Goal: Transaction & Acquisition: Book appointment/travel/reservation

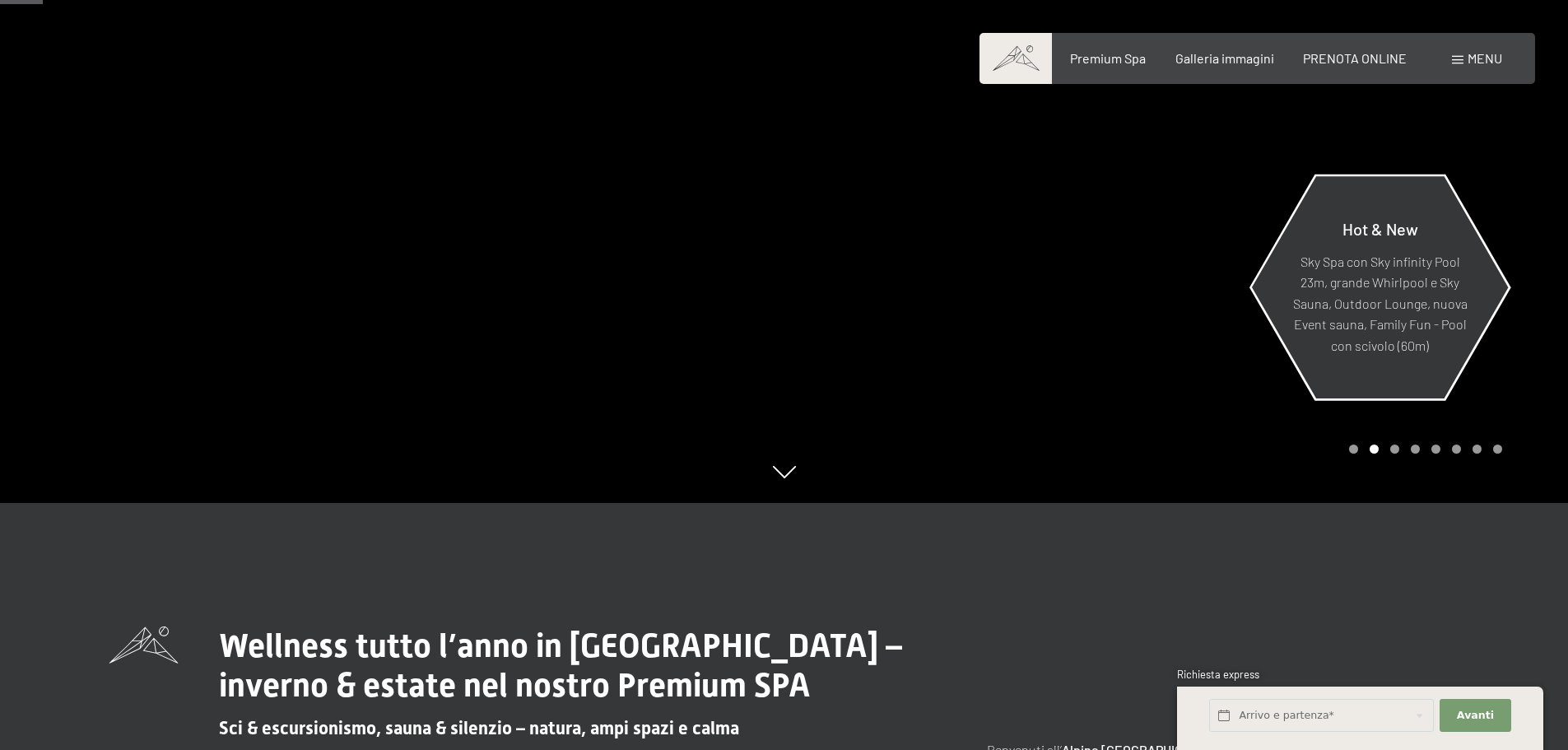
scroll to position [659, 0]
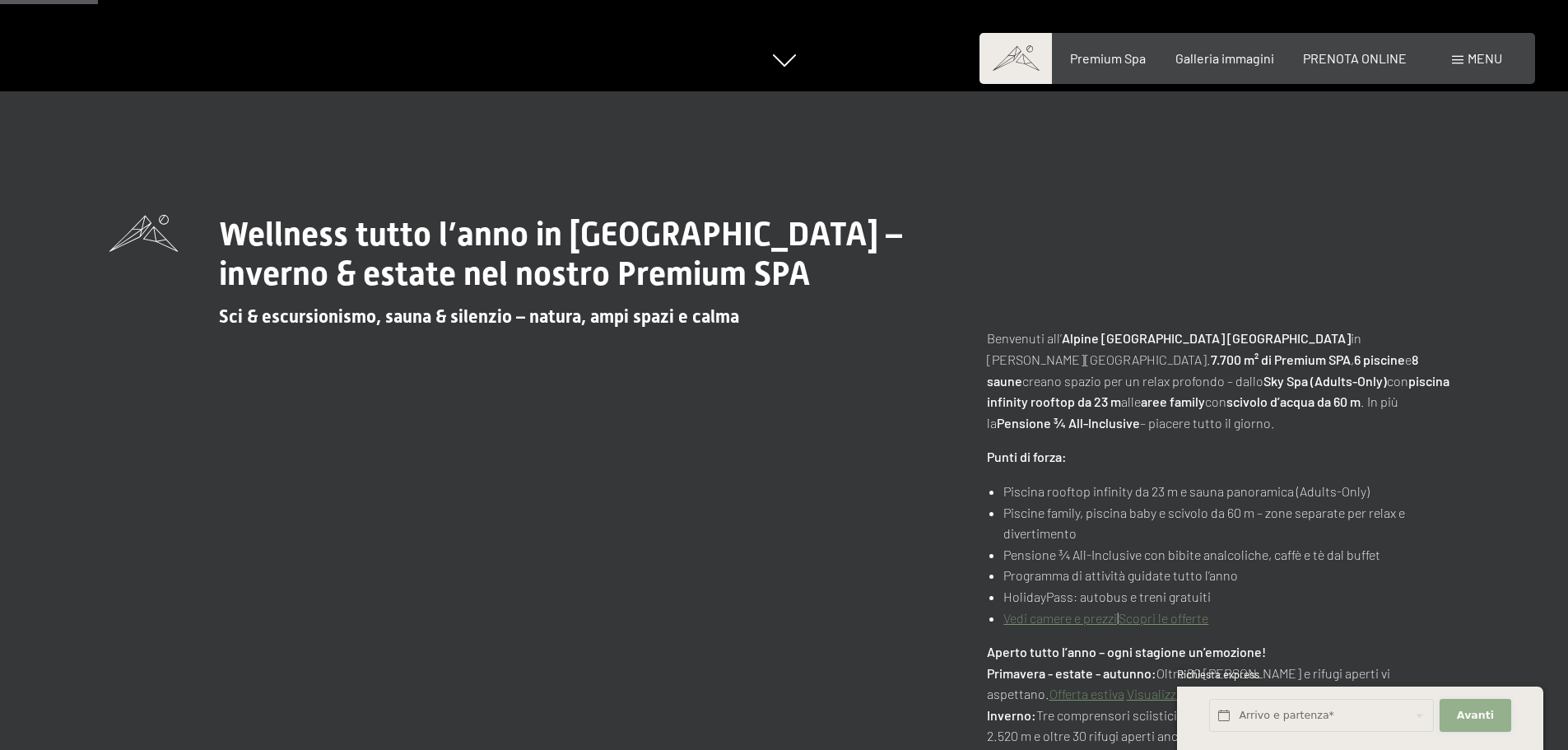
click at [1474, 712] on span "Avanti" at bounding box center [1475, 716] width 37 height 15
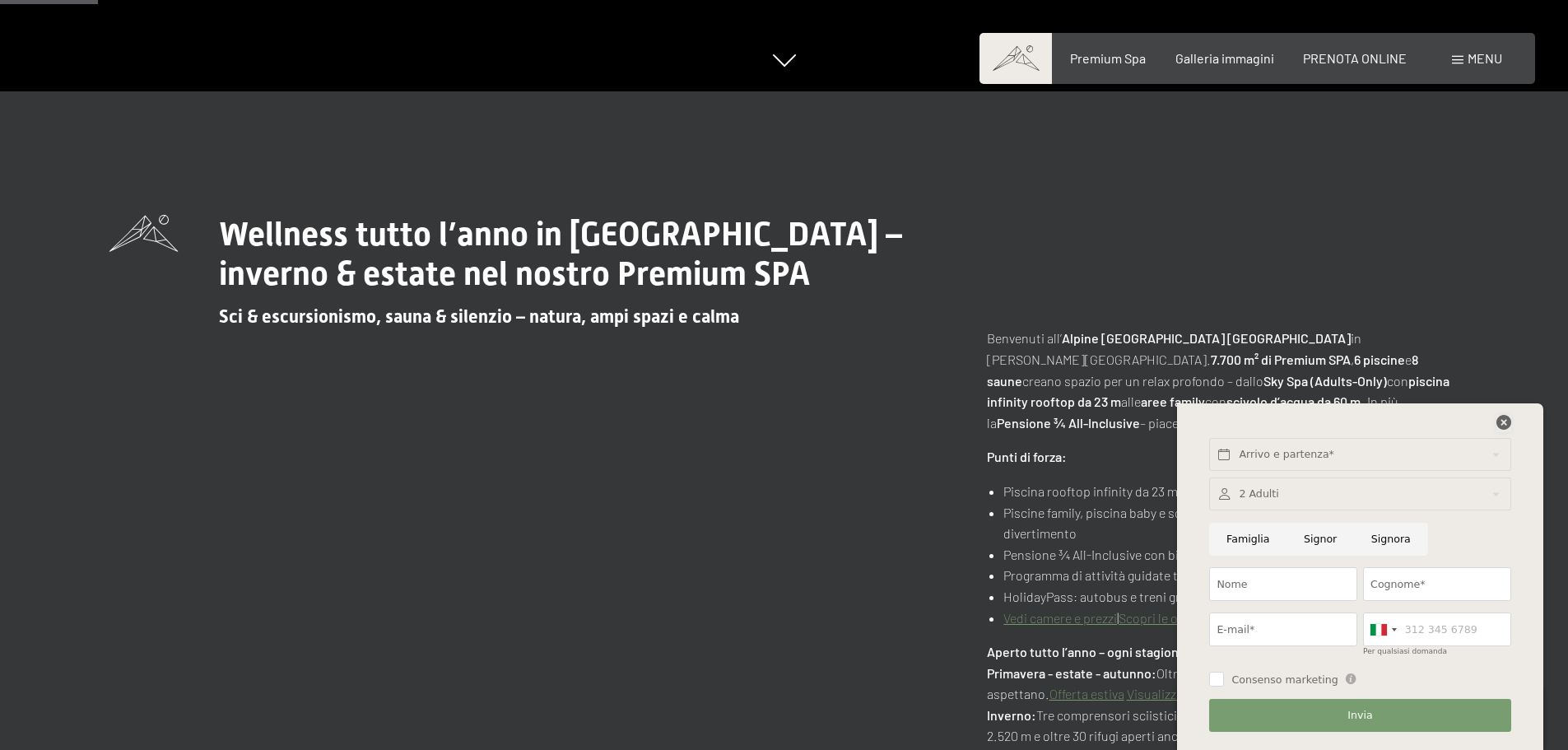
click at [1505, 428] on icon at bounding box center [1504, 422] width 15 height 15
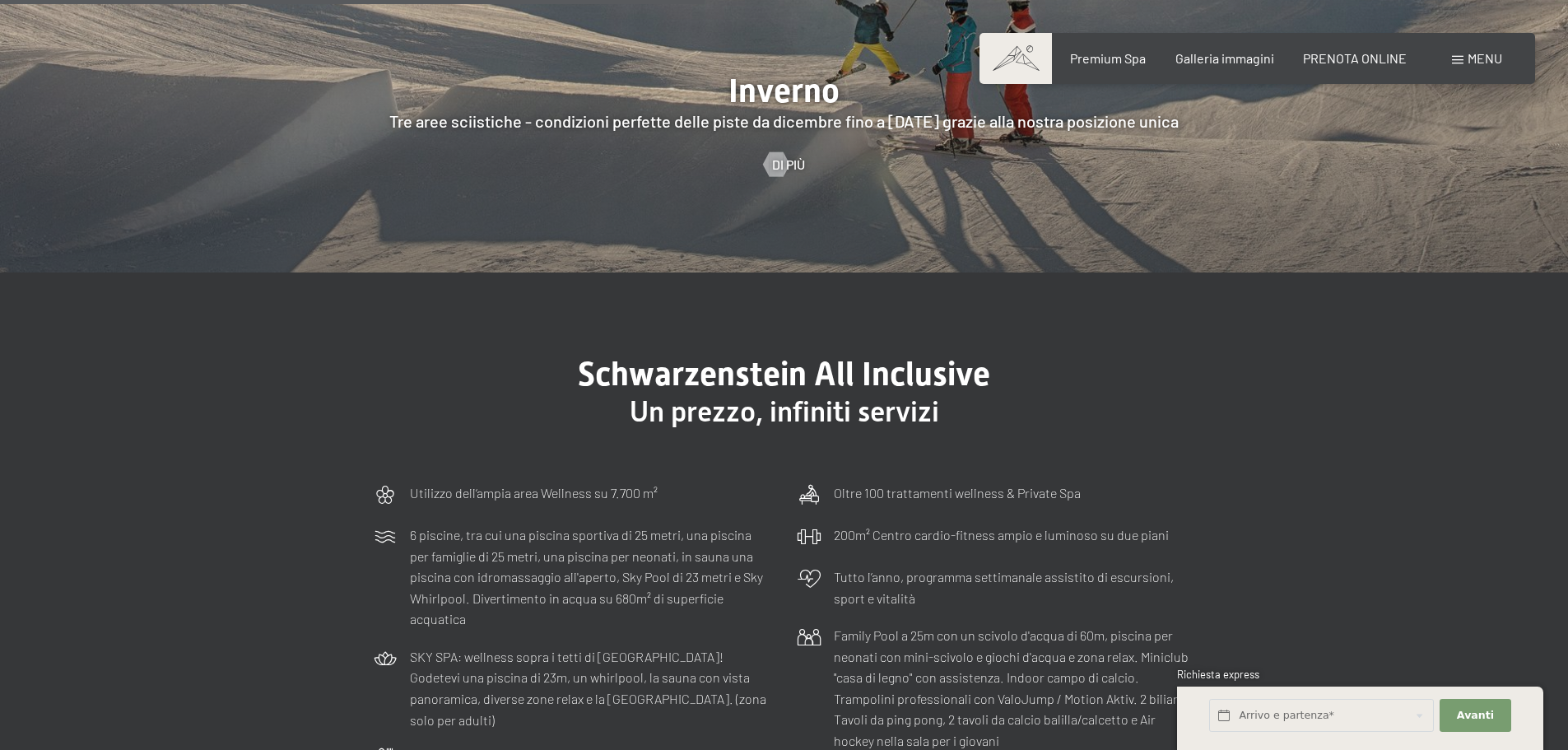
scroll to position [4693, 0]
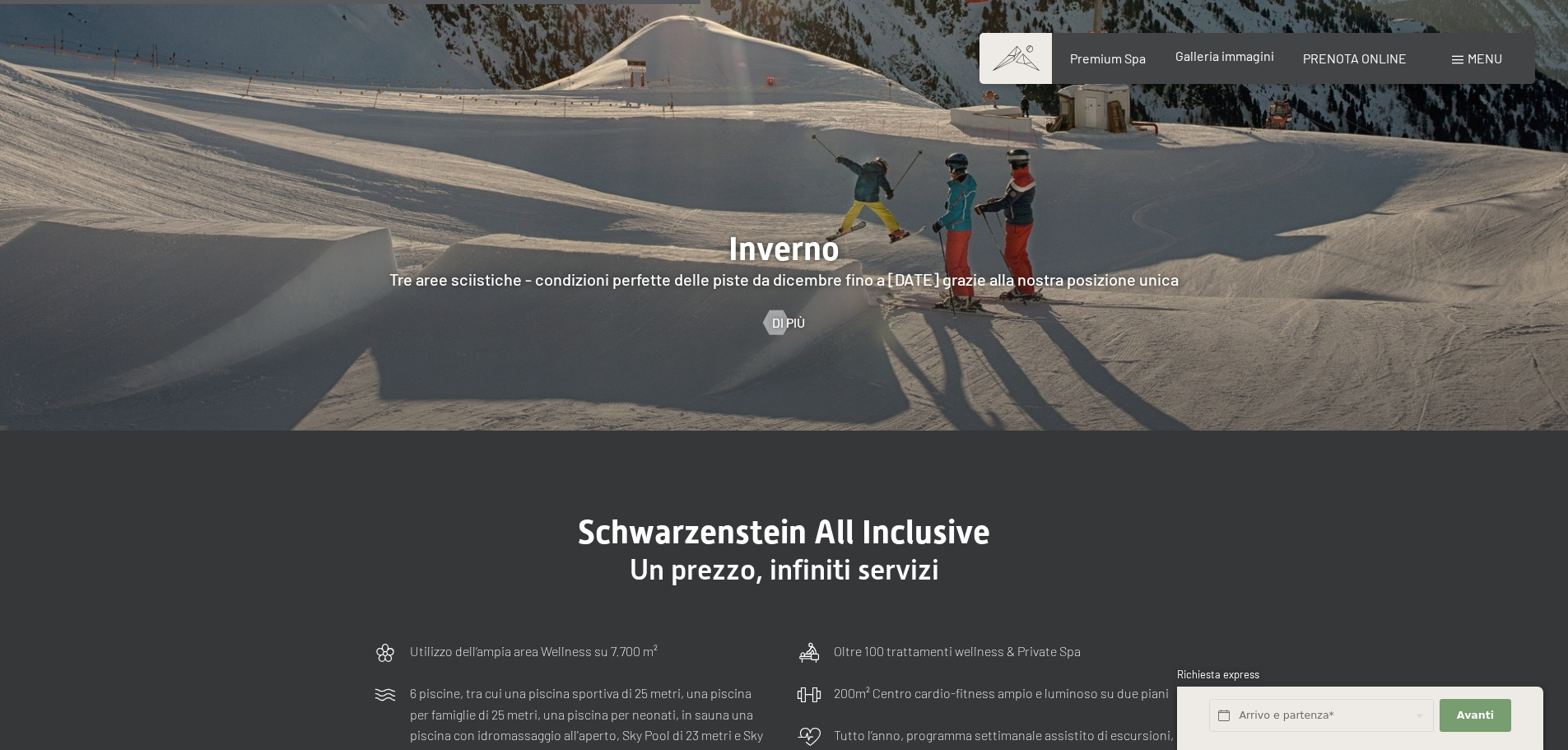
click at [1204, 56] on span "Galleria immagini" at bounding box center [1224, 56] width 99 height 16
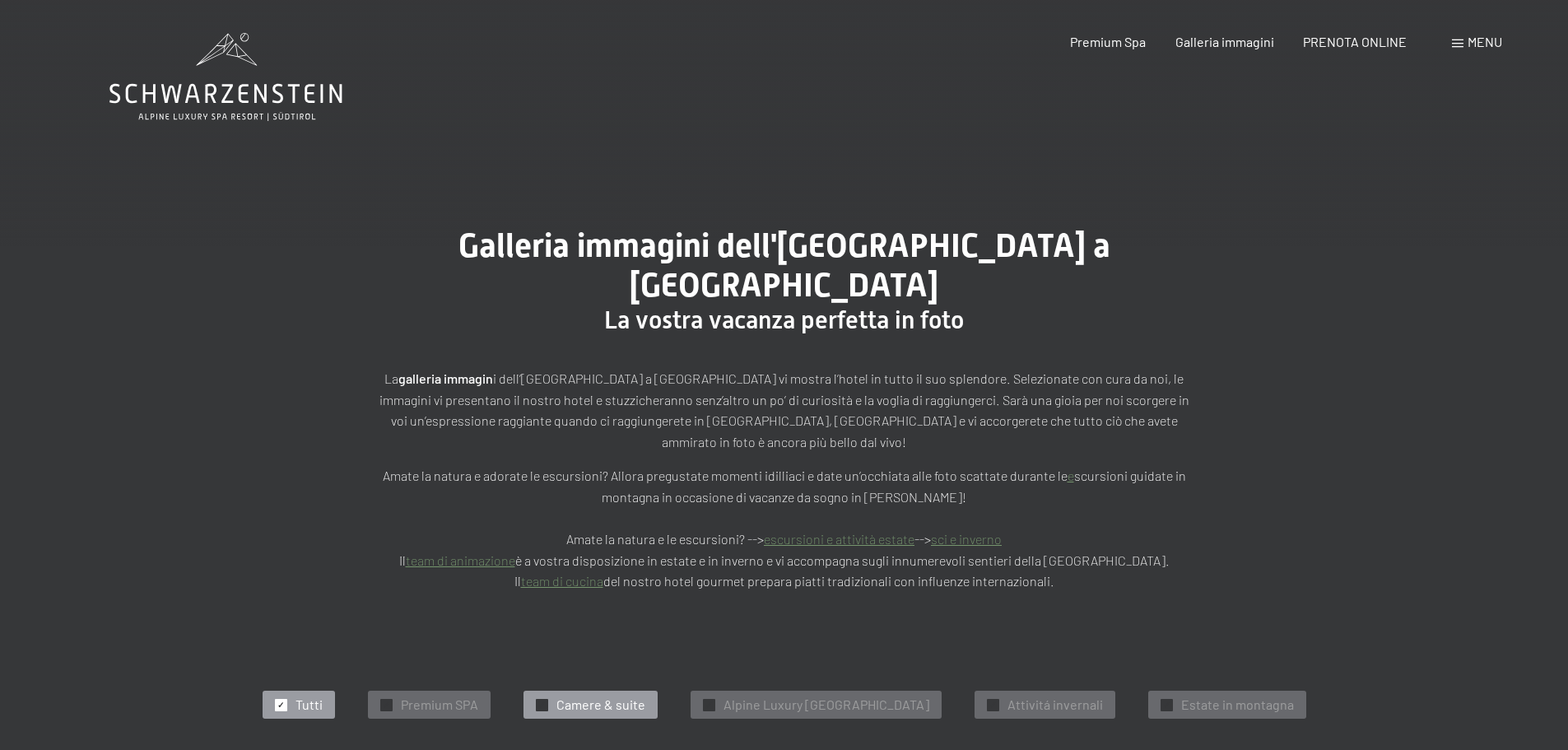
click at [572, 695] on span "Camere & suite" at bounding box center [601, 704] width 89 height 18
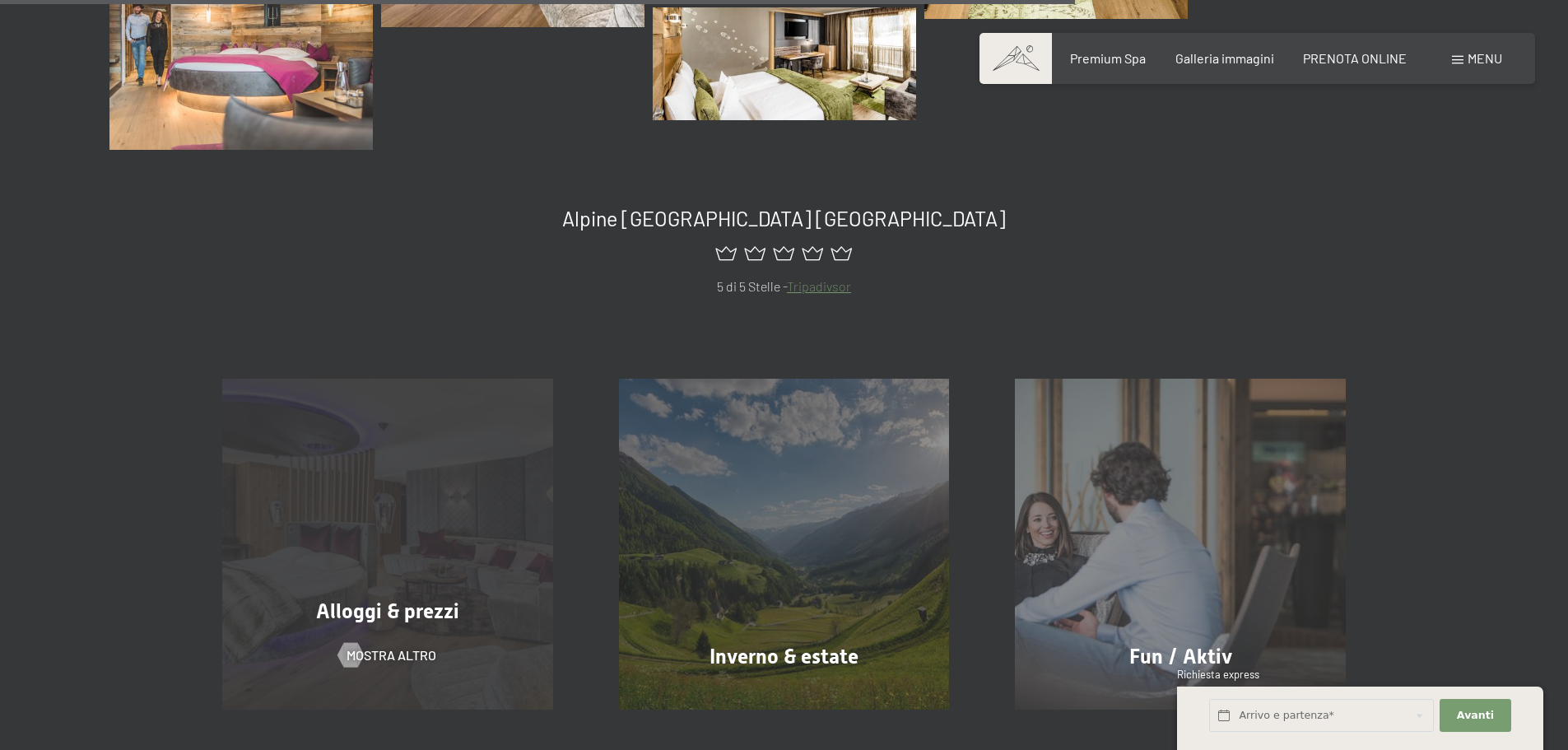
scroll to position [1487, 0]
click at [401, 598] on span "Alloggi & prezzi" at bounding box center [388, 610] width 143 height 24
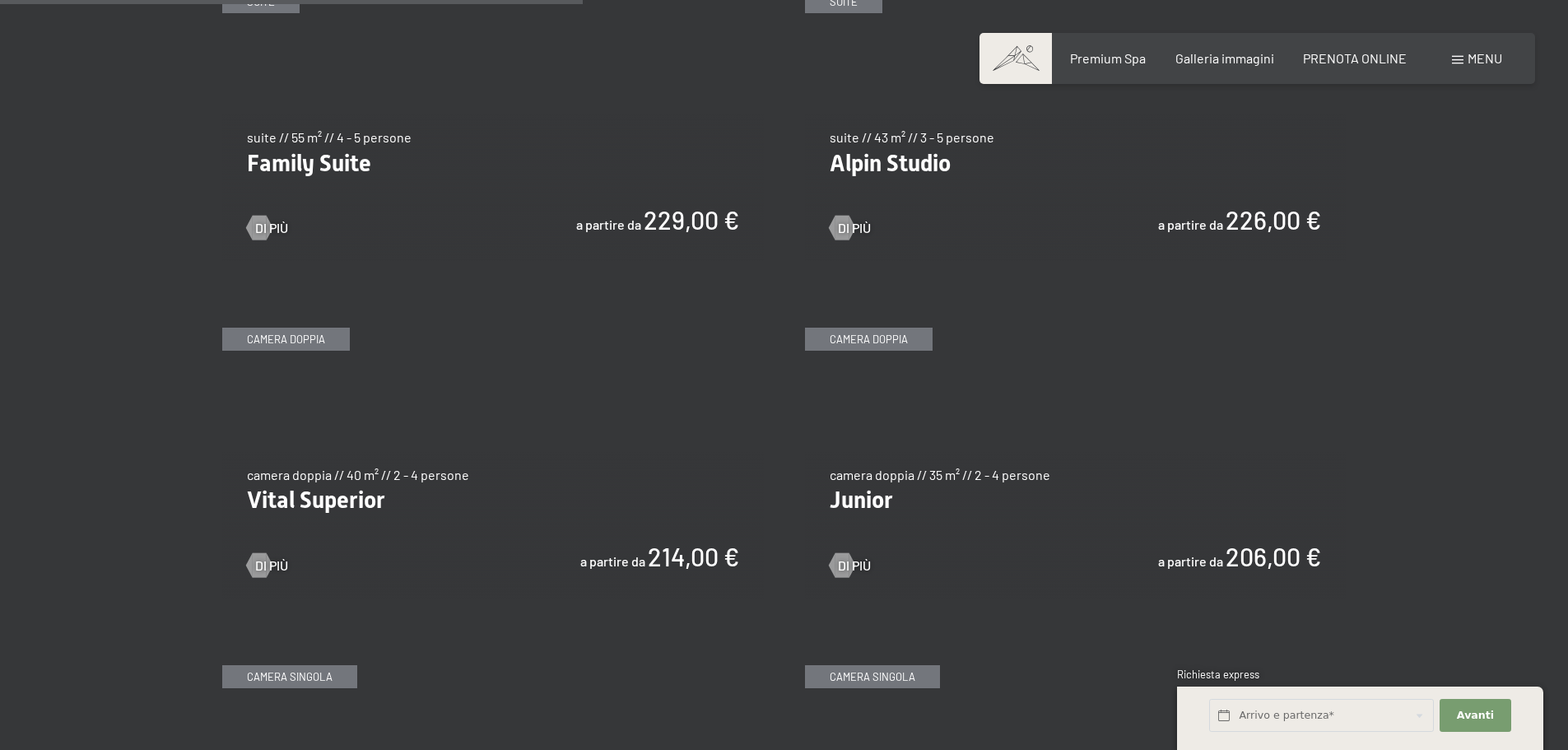
scroll to position [2388, 0]
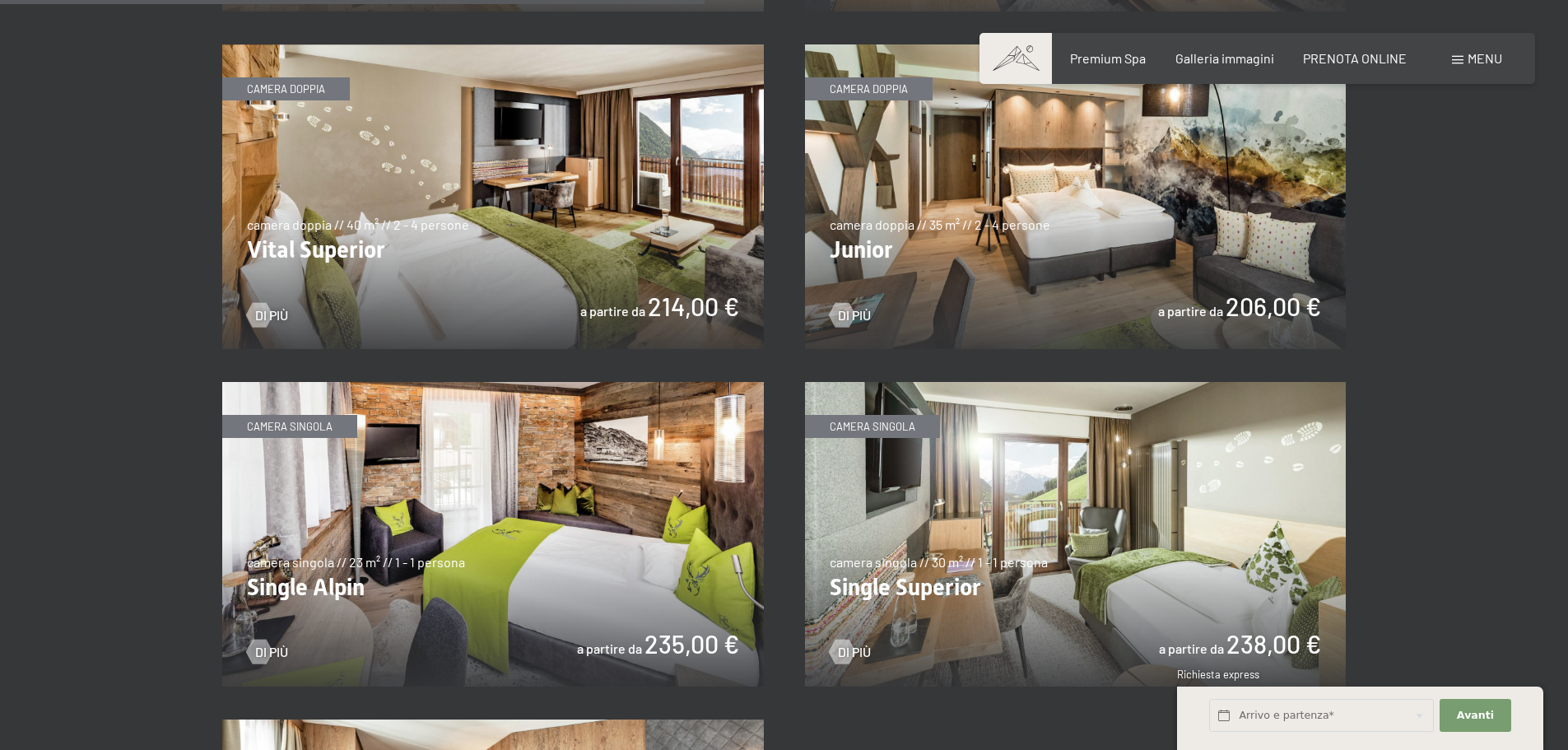
click at [1026, 273] on img at bounding box center [1075, 196] width 542 height 304
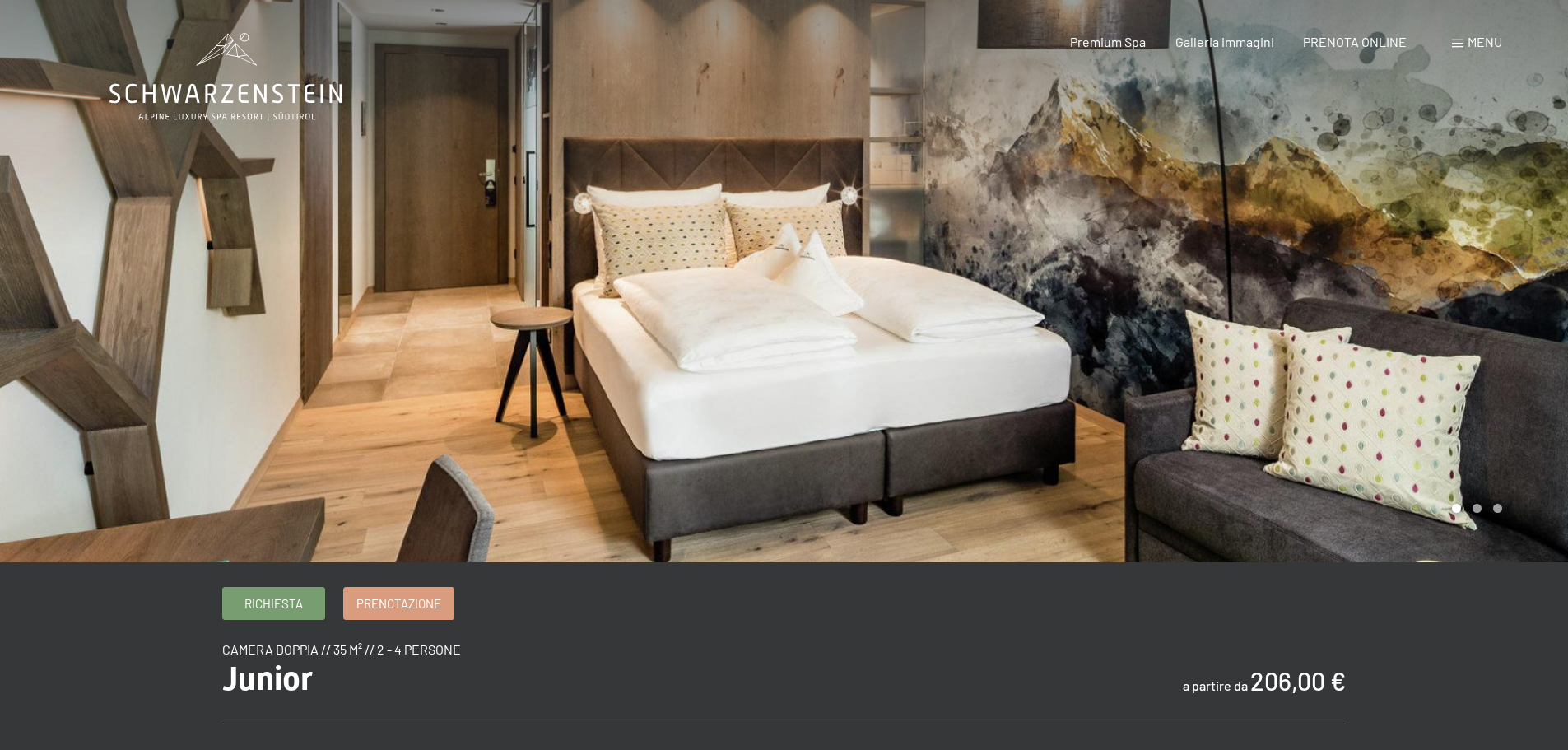
drag, startPoint x: 762, startPoint y: 345, endPoint x: 933, endPoint y: 345, distance: 171.0
click at [933, 562] on div at bounding box center [784, 562] width 1350 height 0
click at [1499, 509] on div at bounding box center [1176, 281] width 784 height 562
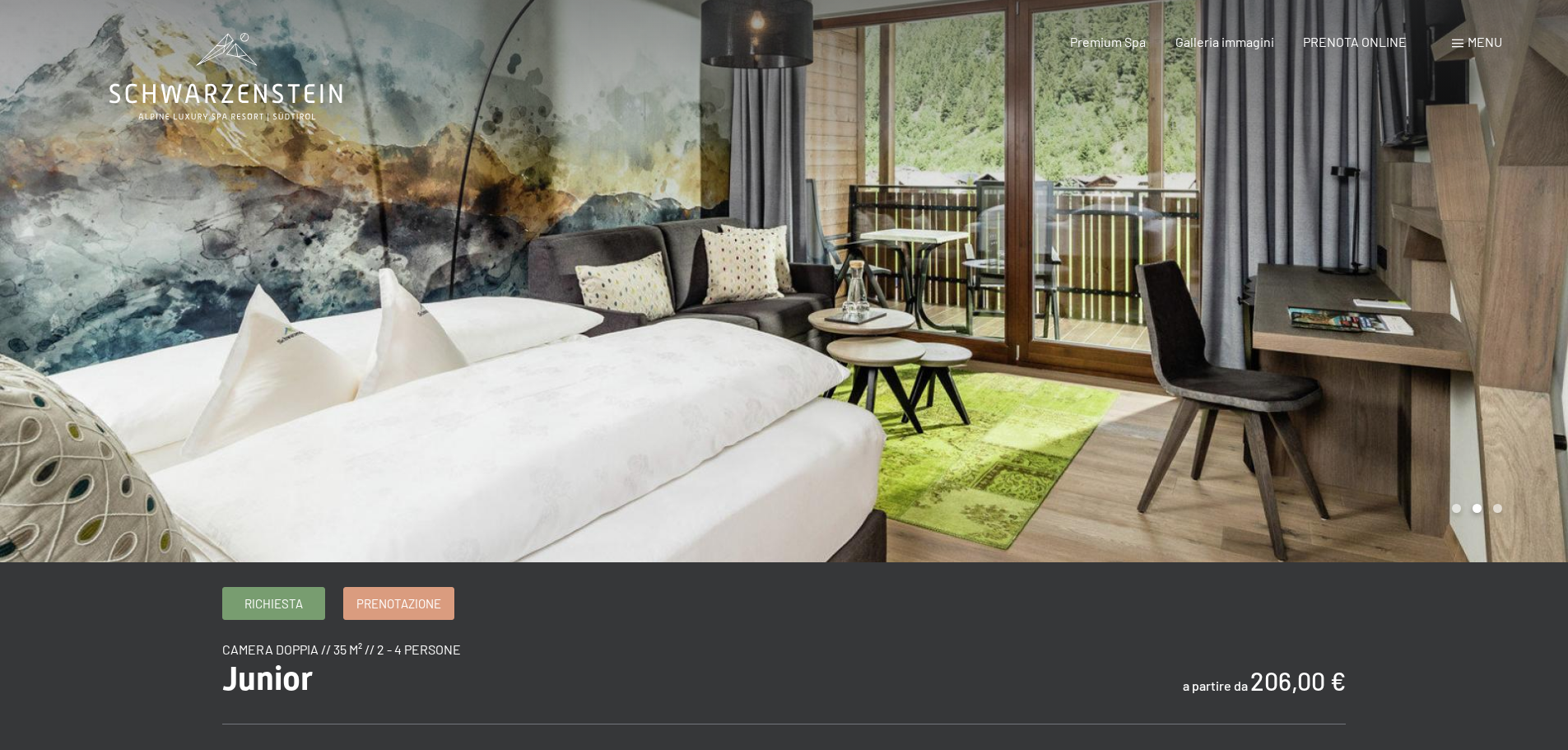
click at [1499, 509] on div at bounding box center [1176, 281] width 784 height 562
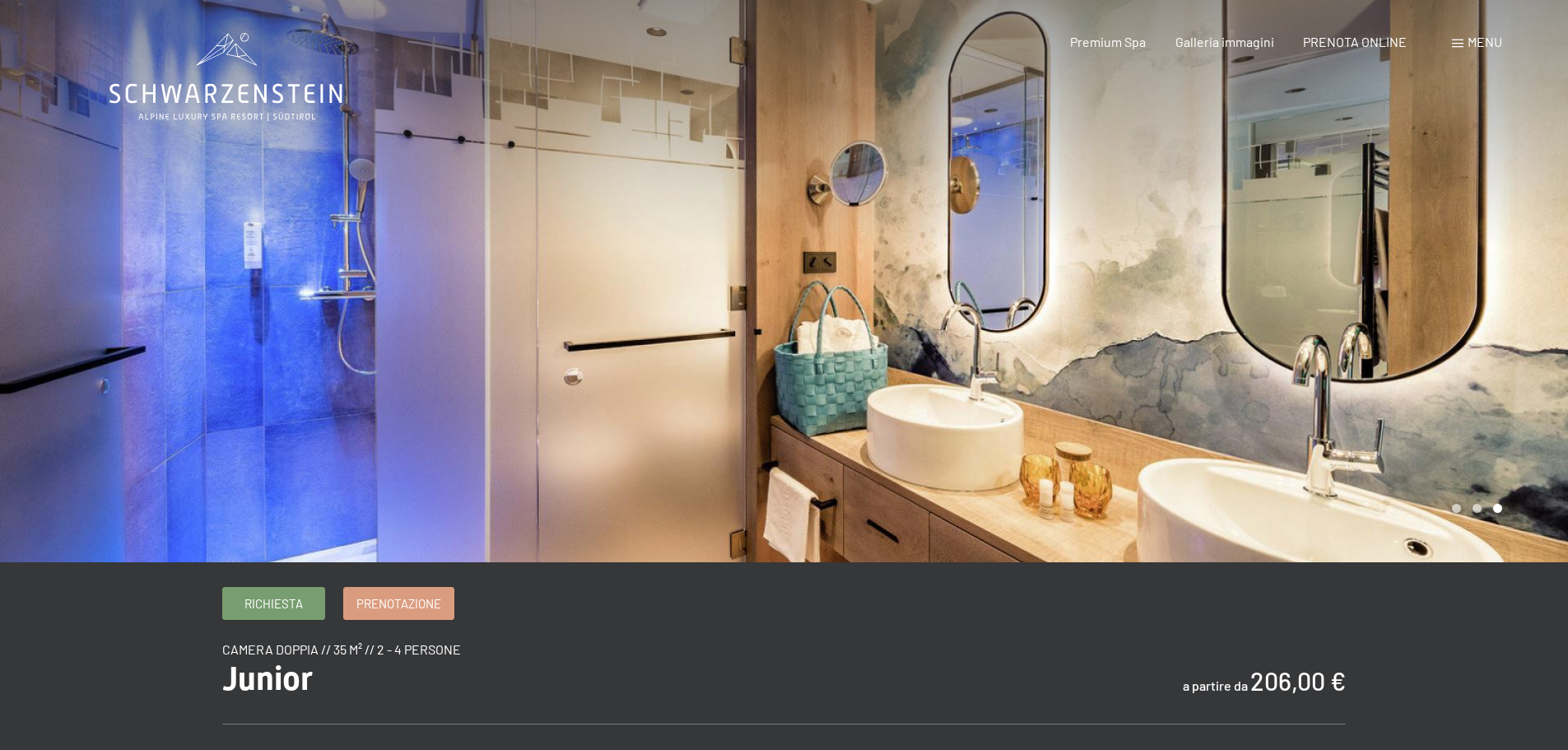
click at [1499, 509] on div at bounding box center [1176, 281] width 784 height 562
